Goal: Find specific page/section: Find specific page/section

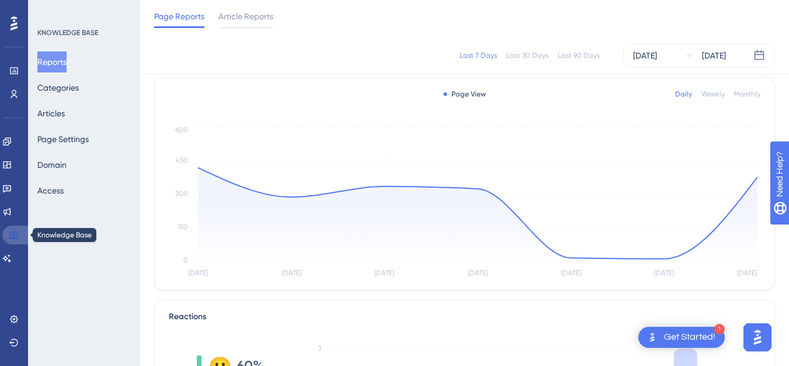
click at [9, 235] on icon at bounding box center [13, 234] width 9 height 9
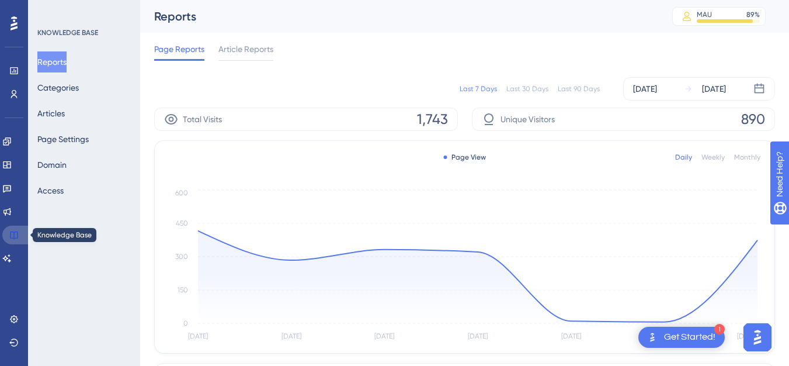
click at [12, 242] on link at bounding box center [16, 234] width 28 height 19
